Goal: Contribute content: Contribute content

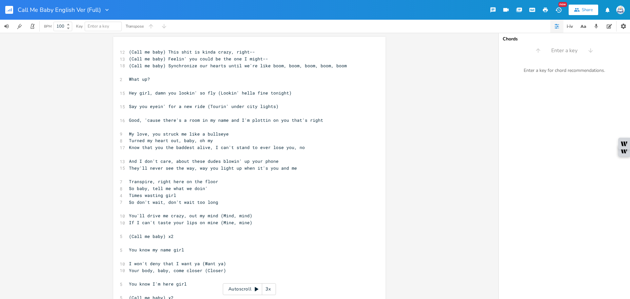
scroll to position [0, 27]
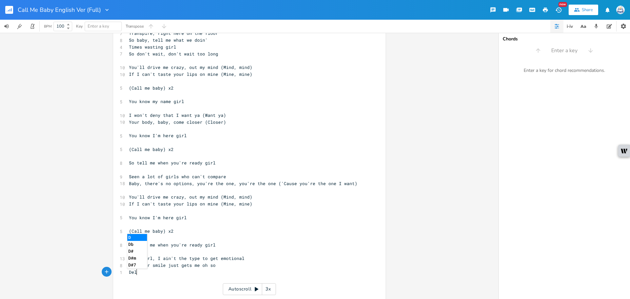
type textarea "[PERSON_NAME]"
type textarea "rious, I'm so fired up"
type textarea "I'm so fired up"
drag, startPoint x: 204, startPoint y: 273, endPoint x: 156, endPoint y: 273, distance: 48.2
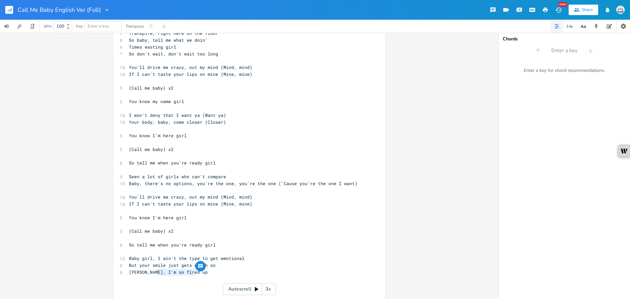
click at [156, 273] on pre "[PERSON_NAME], I'm so fired up" at bounding box center [246, 272] width 237 height 7
click at [253, 242] on pre "So tell me when you're ready girl" at bounding box center [246, 244] width 237 height 7
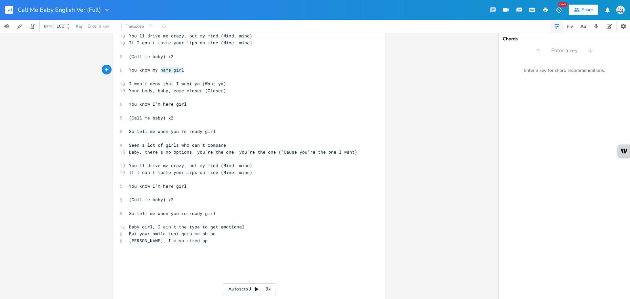
type textarea "You know my name girl"
drag, startPoint x: 183, startPoint y: 70, endPoint x: 87, endPoint y: 71, distance: 96.8
click at [89, 70] on div "You know my name girl x 12 (Call me baby) This shit is kinda crazy, right-- 13 …" at bounding box center [249, 166] width 498 height 266
type textarea "You know I'm here girl"
drag, startPoint x: 165, startPoint y: 184, endPoint x: 116, endPoint y: 185, distance: 48.9
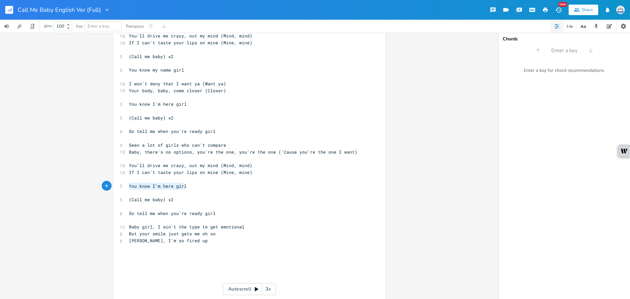
click at [116, 185] on div "You know I'm here girl x 12 (Call me baby) This shit is kinda crazy, right-- 13…" at bounding box center [249, 103] width 272 height 492
